Goal: Task Accomplishment & Management: Use online tool/utility

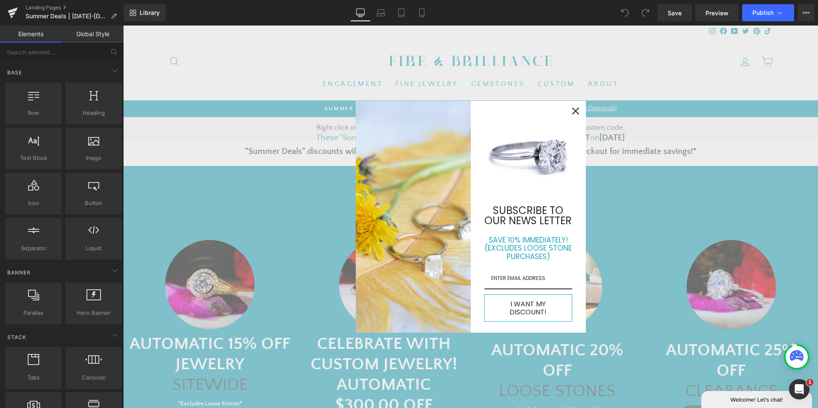
click at [572, 115] on icon "close icon" at bounding box center [575, 111] width 7 height 7
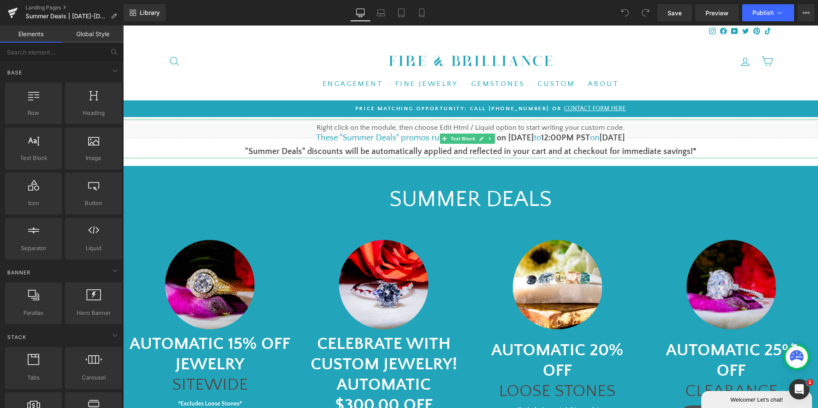
click at [510, 136] on font "1pm PST on [DATE]" at bounding box center [498, 137] width 70 height 9
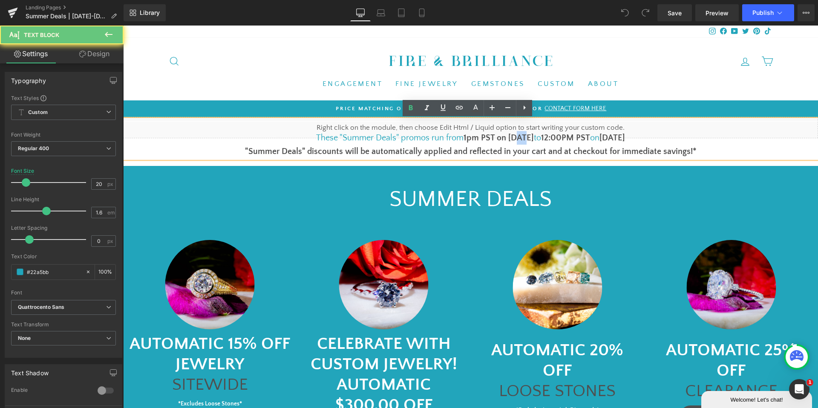
click at [510, 136] on font "1pm PST on [DATE]" at bounding box center [498, 137] width 70 height 9
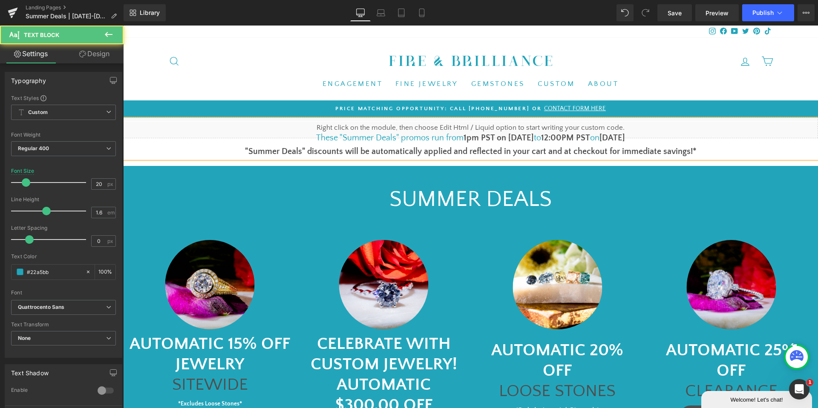
click at [619, 136] on b "[DATE]" at bounding box center [612, 137] width 26 height 9
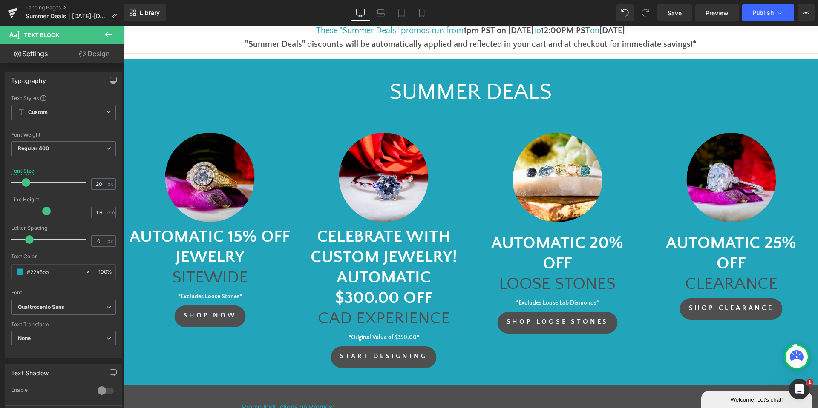
scroll to position [341, 0]
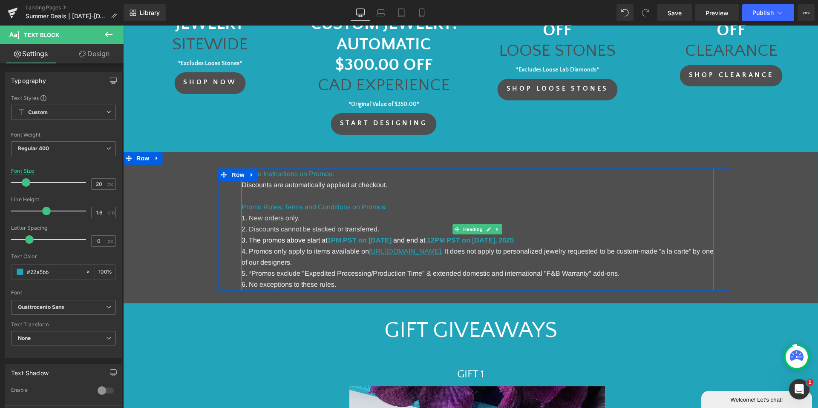
click at [391, 241] on strong "1PM PST on [DATE]" at bounding box center [359, 240] width 64 height 7
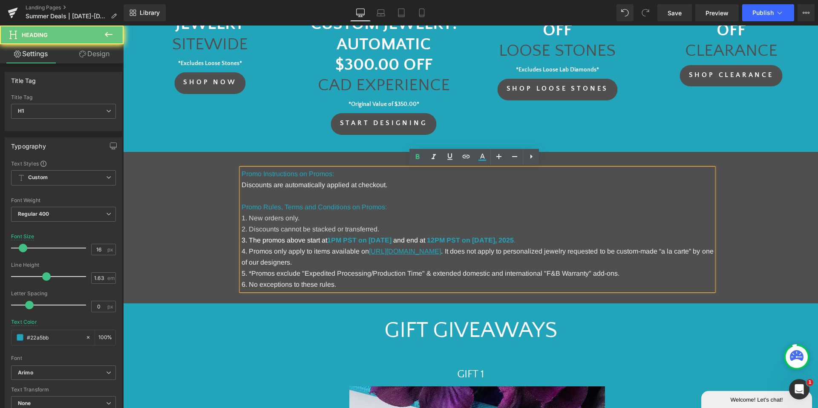
click at [391, 241] on strong "1PM PST on [DATE]" at bounding box center [359, 240] width 64 height 7
click at [495, 241] on strong "12PM PST on [DATE]" at bounding box center [461, 240] width 68 height 7
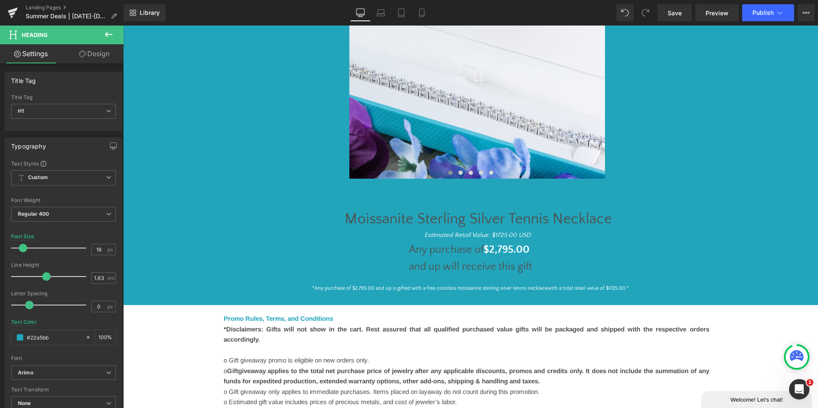
scroll to position [937, 0]
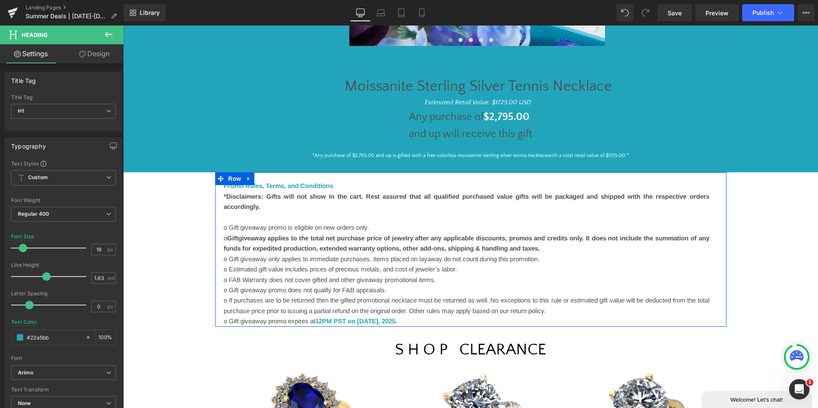
click at [378, 320] on font "12PM PST on [DATE]" at bounding box center [346, 321] width 63 height 7
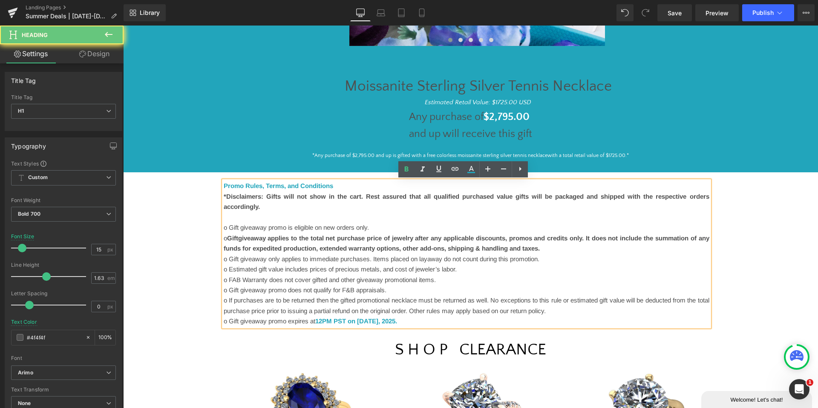
click at [378, 320] on font "12PM PST on [DATE]" at bounding box center [346, 321] width 63 height 7
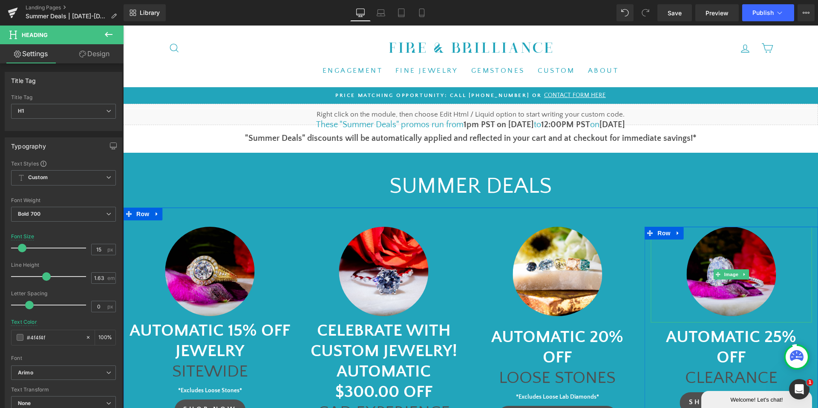
scroll to position [0, 0]
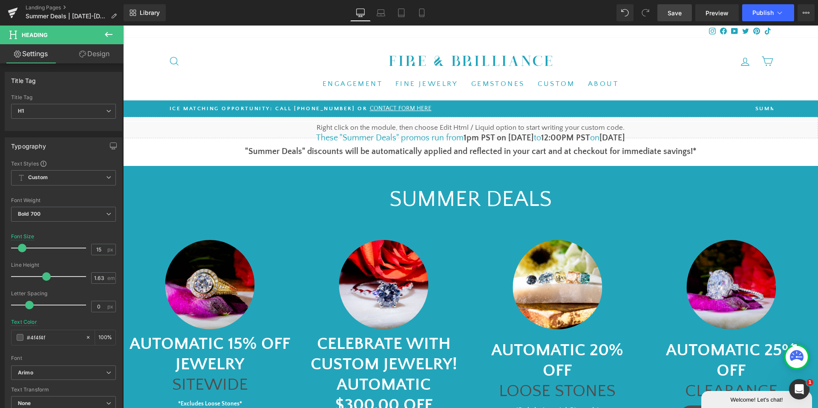
click at [674, 12] on span "Save" at bounding box center [674, 13] width 14 height 9
click at [675, 18] on link "Save" at bounding box center [674, 12] width 34 height 17
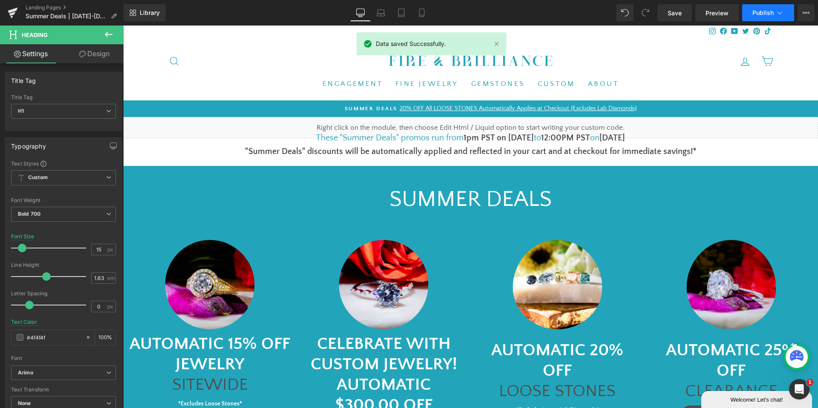
click at [748, 14] on button "Publish" at bounding box center [768, 12] width 52 height 17
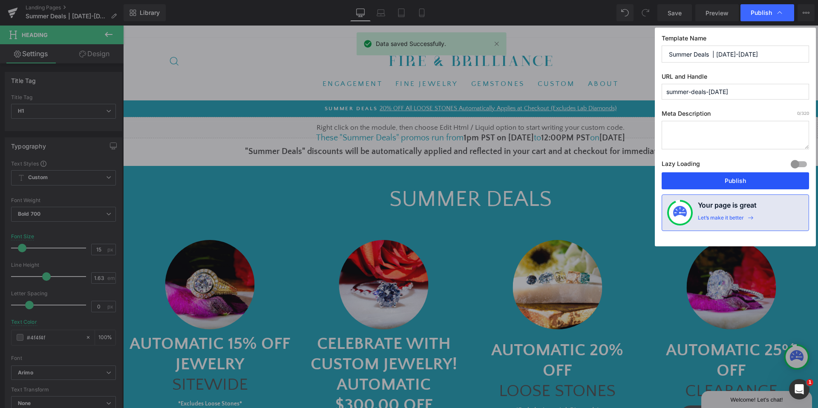
drag, startPoint x: 717, startPoint y: 181, endPoint x: 596, endPoint y: 155, distance: 124.4
click at [717, 181] on button "Publish" at bounding box center [734, 180] width 147 height 17
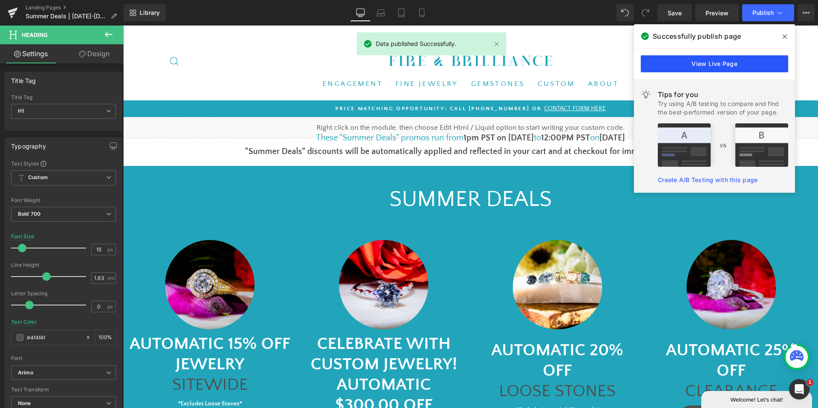
click at [674, 67] on link "View Live Page" at bounding box center [713, 63] width 147 height 17
